Goal: Navigation & Orientation: Find specific page/section

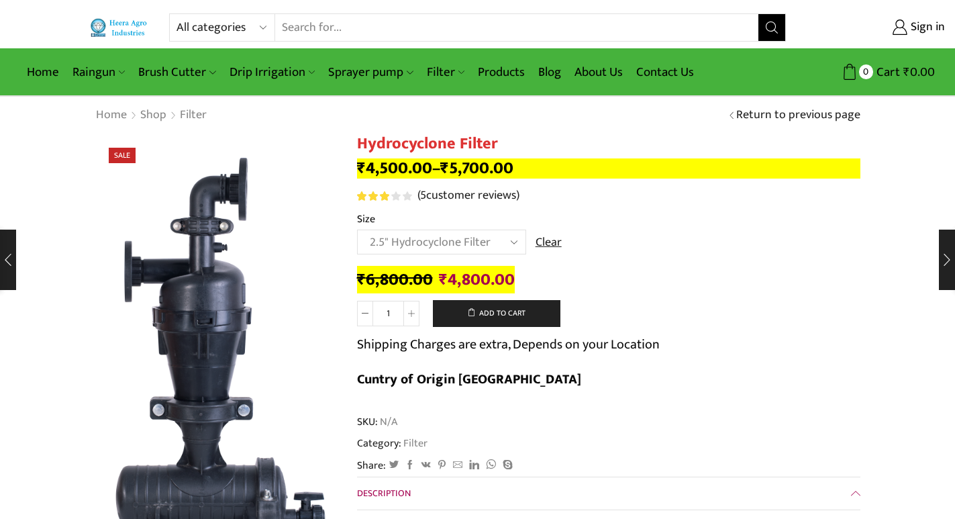
select select "2.5" Hydrocyclone Filter"
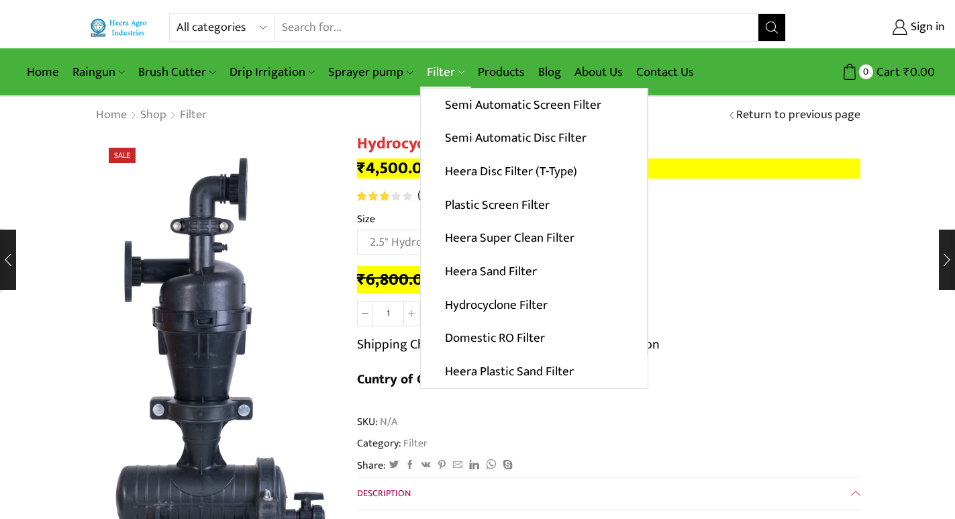
click at [452, 71] on link "Filter" at bounding box center [445, 72] width 51 height 32
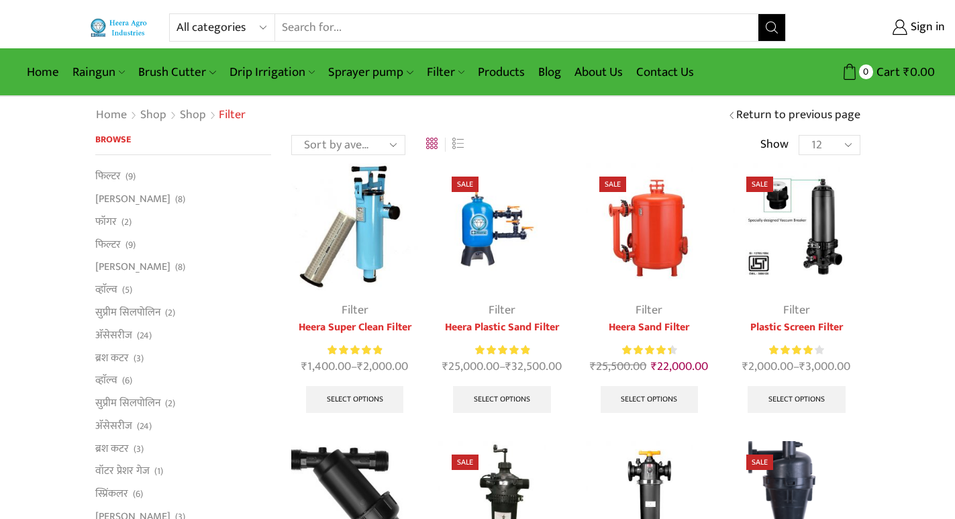
click at [516, 69] on link "Products" at bounding box center [501, 72] width 60 height 32
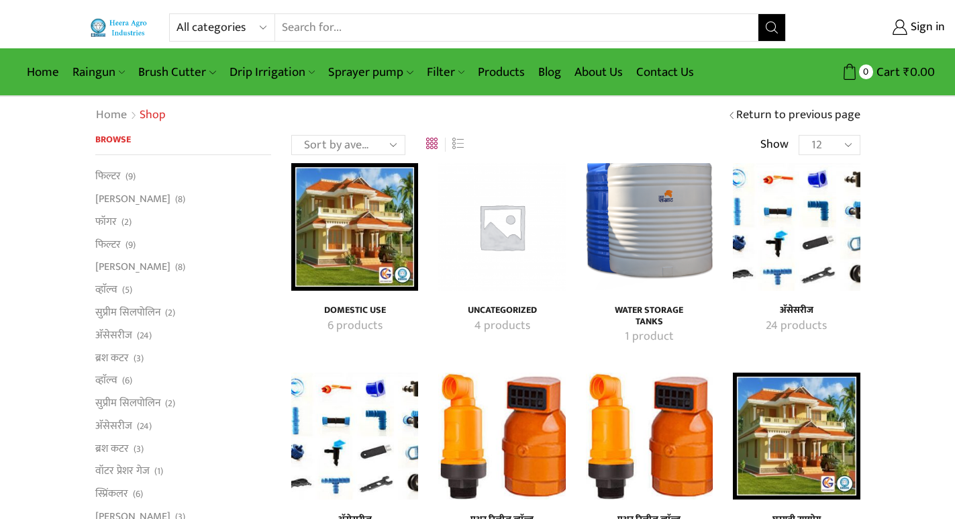
click at [766, 239] on img "Visit product category अ‍ॅसेसरीज" at bounding box center [796, 226] width 127 height 127
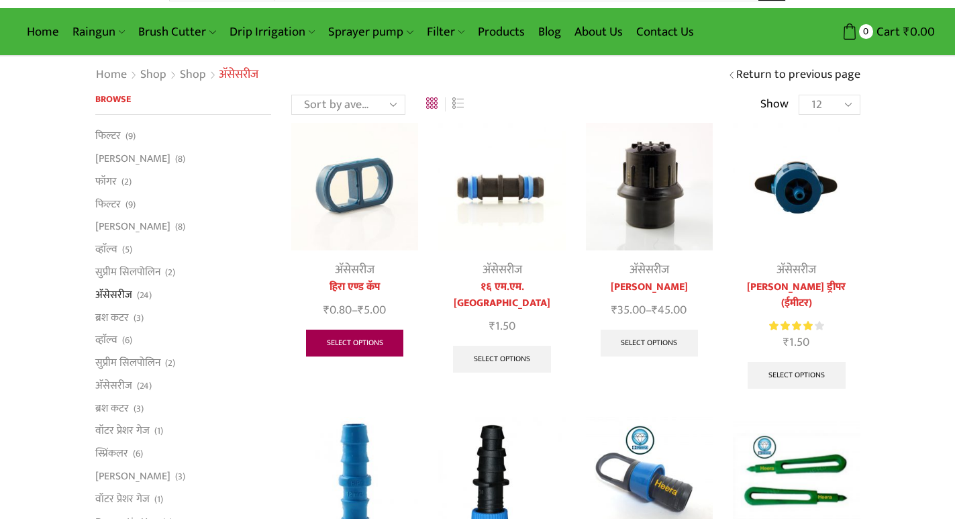
scroll to position [268, 0]
